Goal: Answer question/provide support

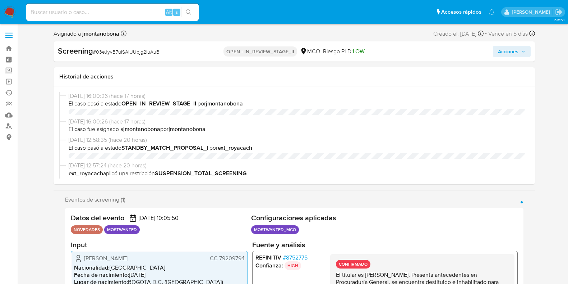
select select "10"
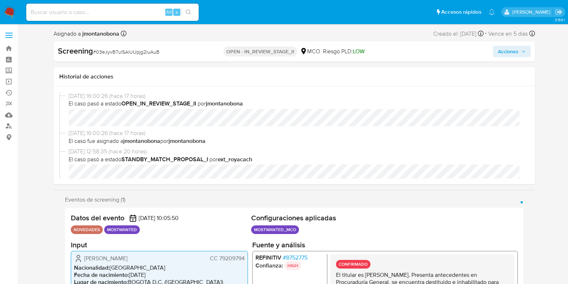
scroll to position [657, 0]
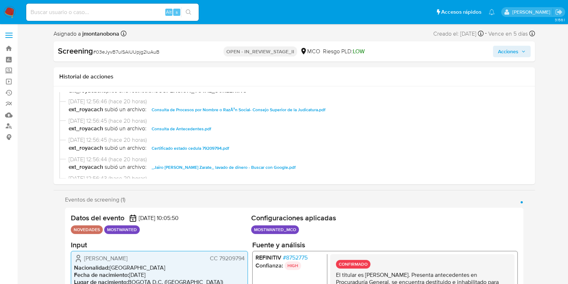
click at [77, 6] on div "Alt s" at bounding box center [112, 12] width 172 height 17
click at [83, 10] on input at bounding box center [112, 12] width 172 height 9
paste input "788628353"
type input "788628353"
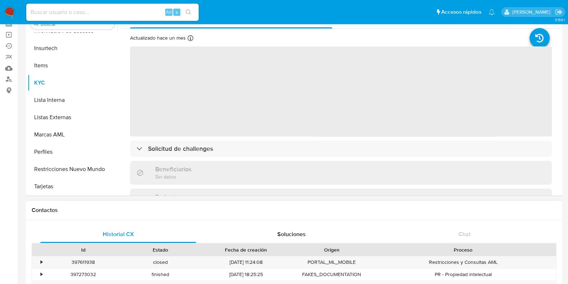
scroll to position [135, 0]
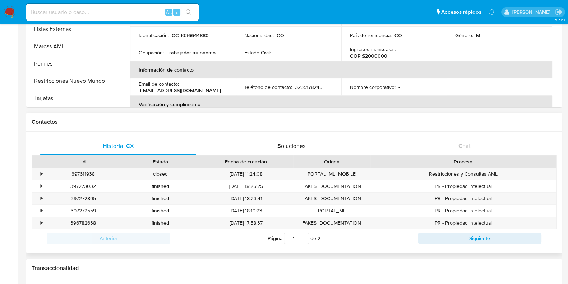
select select "10"
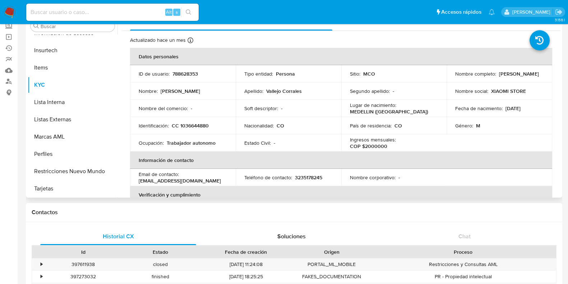
scroll to position [303, 0]
click at [72, 171] on button "Restricciones Nuevo Mundo" at bounding box center [70, 170] width 84 height 17
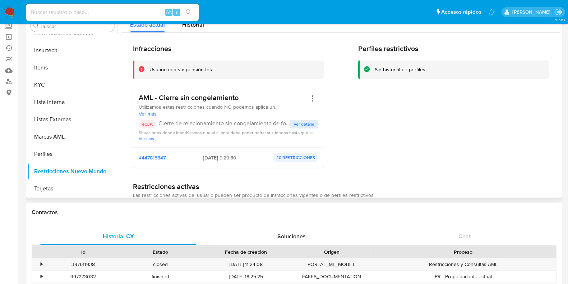
scroll to position [0, 0]
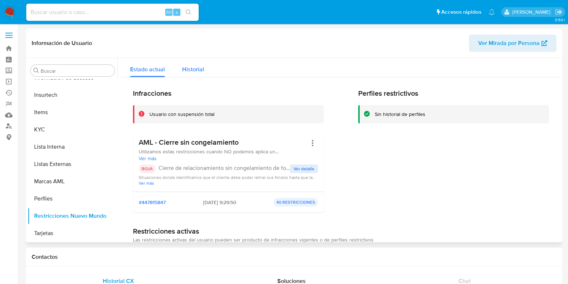
click at [198, 67] on span "Historial" at bounding box center [193, 69] width 22 height 8
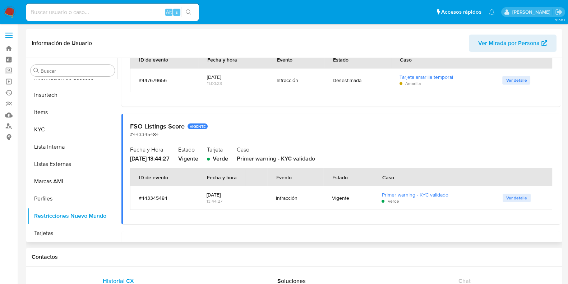
scroll to position [718, 0]
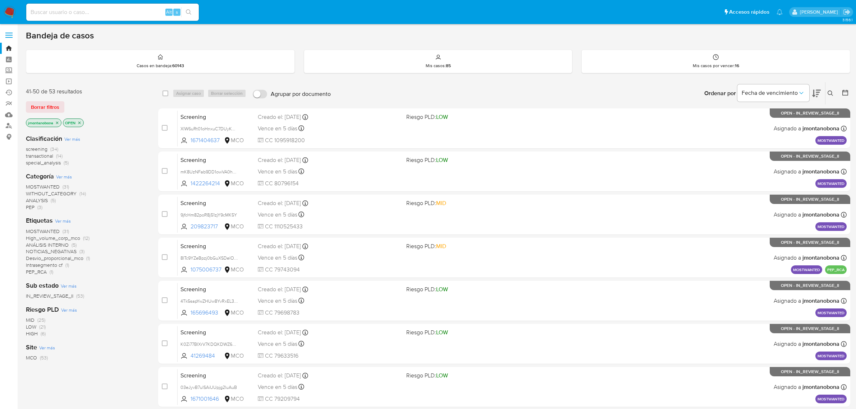
scroll to position [157, 0]
